Goal: Find specific page/section: Find specific page/section

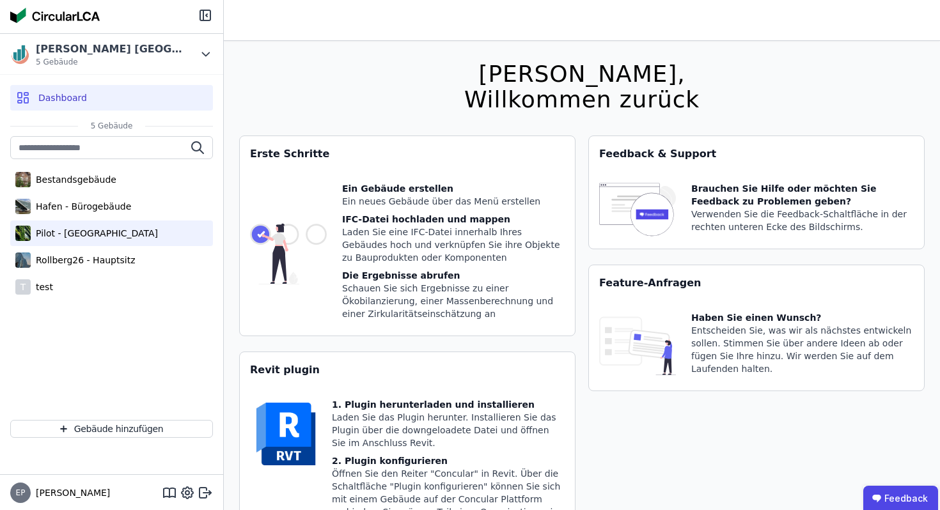
click at [58, 239] on div "Pilot - [GEOGRAPHIC_DATA]" at bounding box center [94, 233] width 127 height 13
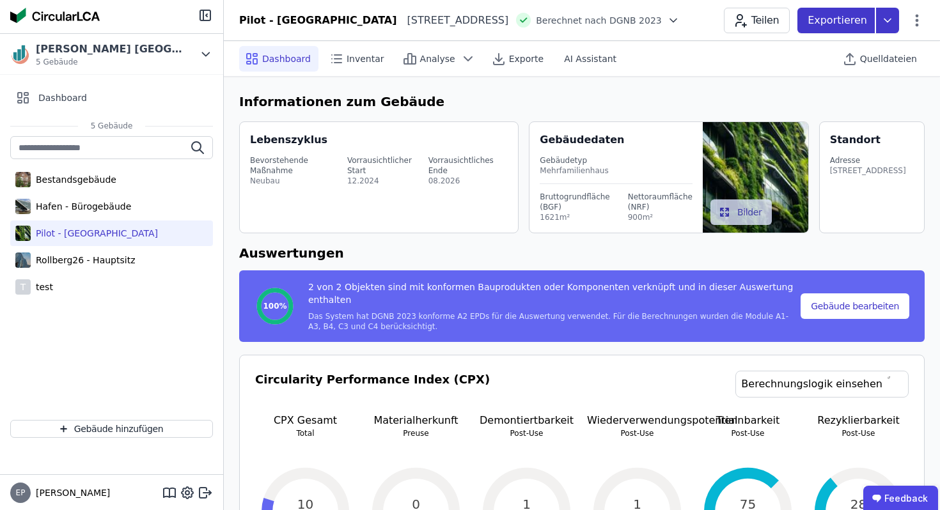
click at [891, 23] on icon at bounding box center [887, 21] width 23 height 26
